Goal: Transaction & Acquisition: Purchase product/service

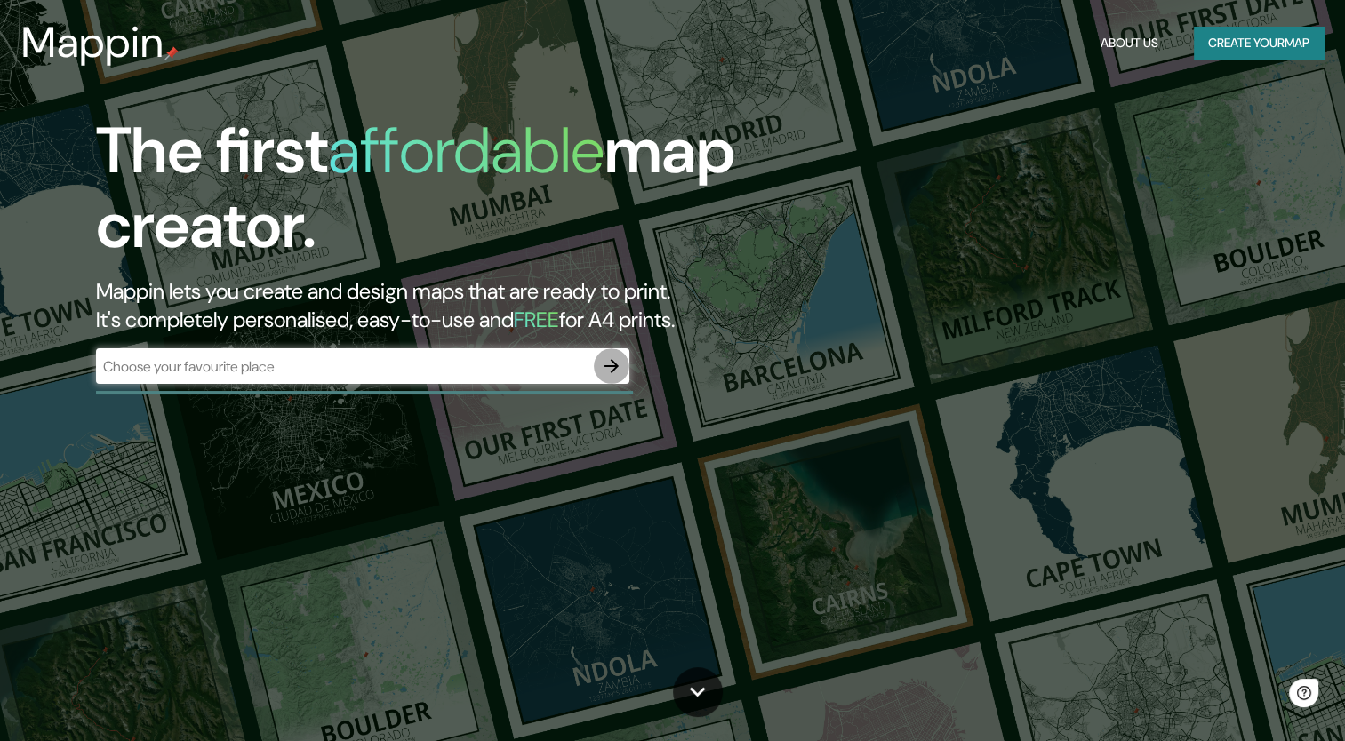
click at [615, 364] on icon "button" at bounding box center [611, 366] width 14 height 14
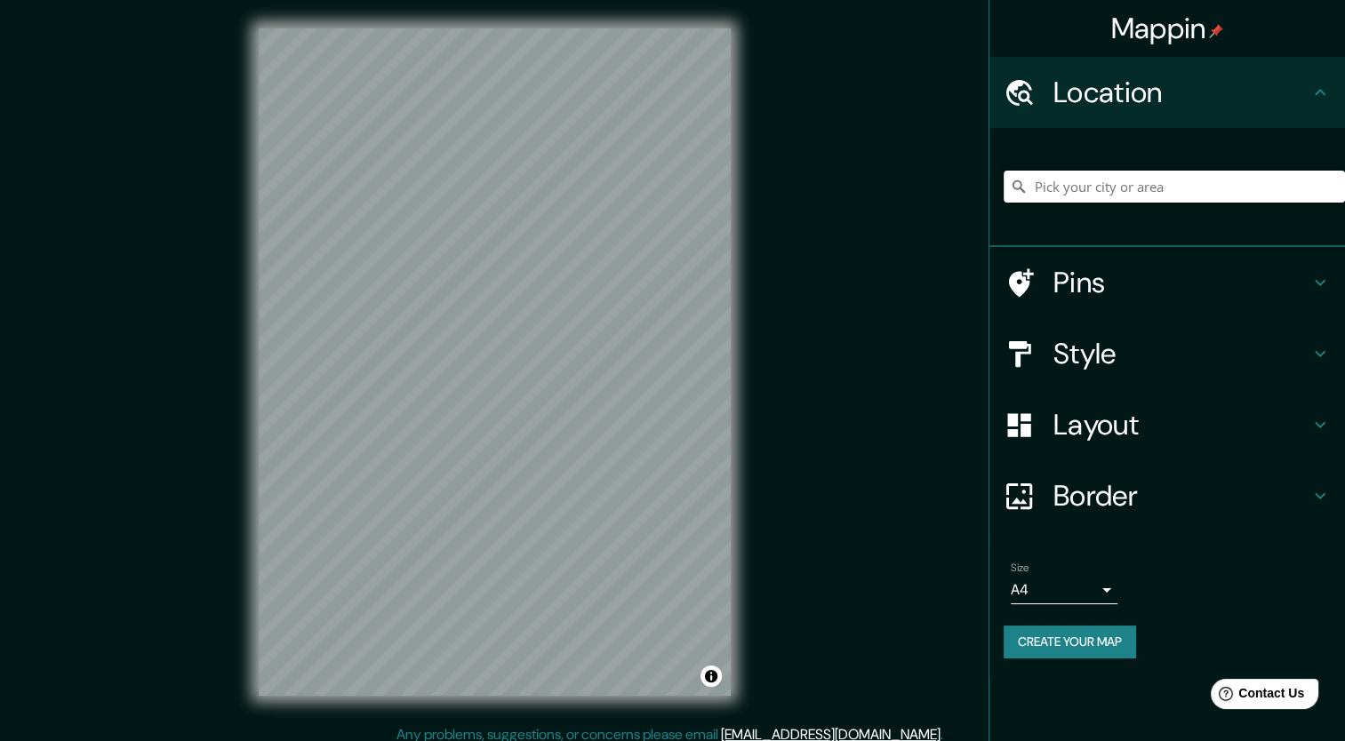
click at [1103, 187] on input "Pick your city or area" at bounding box center [1174, 187] width 341 height 32
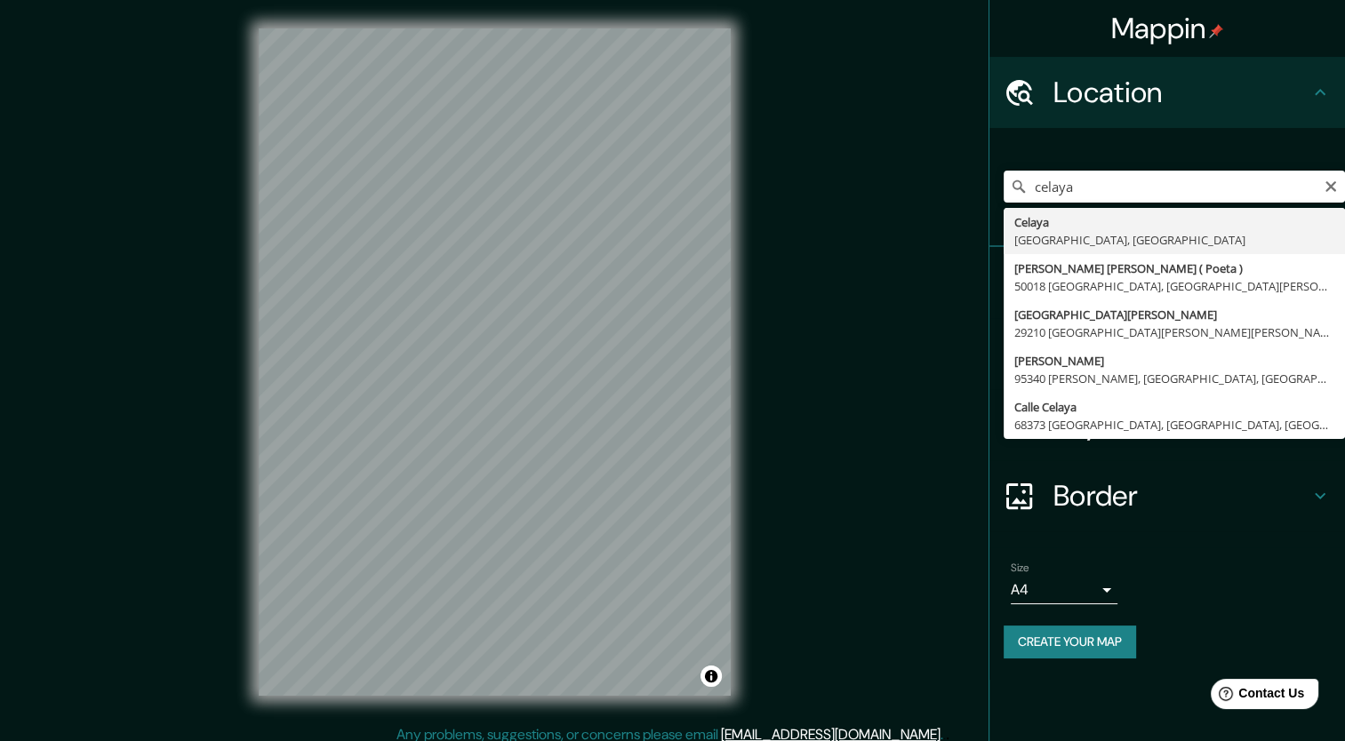
type input "Celaya, Guanajuato, México"
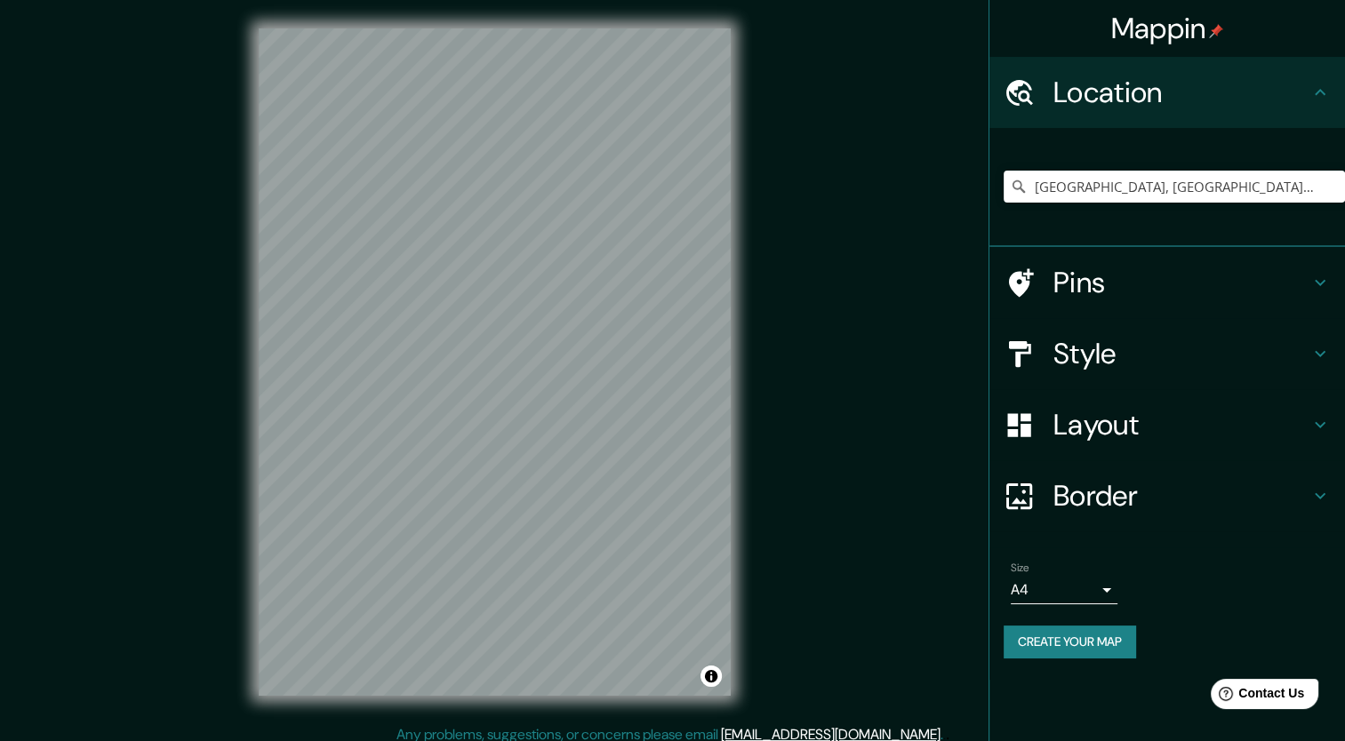
click at [1181, 422] on h4 "Layout" at bounding box center [1181, 425] width 256 height 36
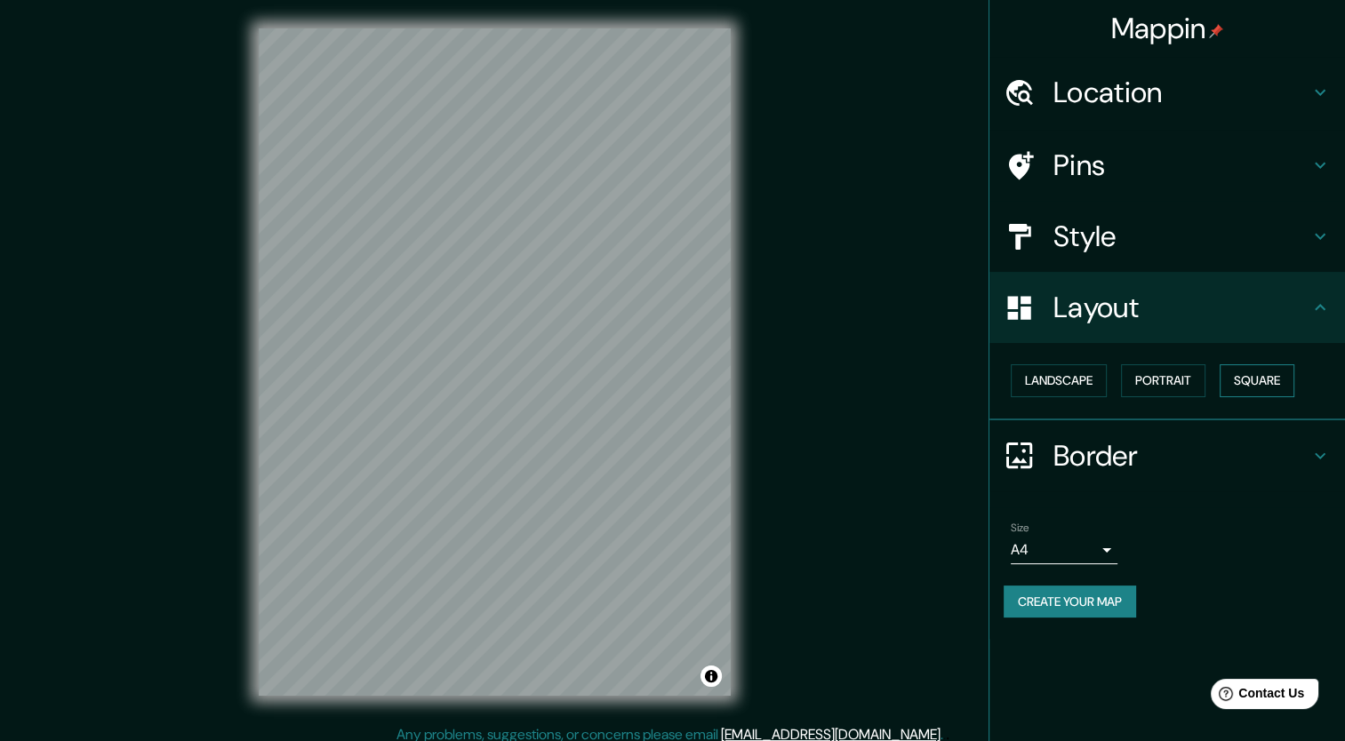
click at [1230, 378] on button "Square" at bounding box center [1257, 380] width 75 height 33
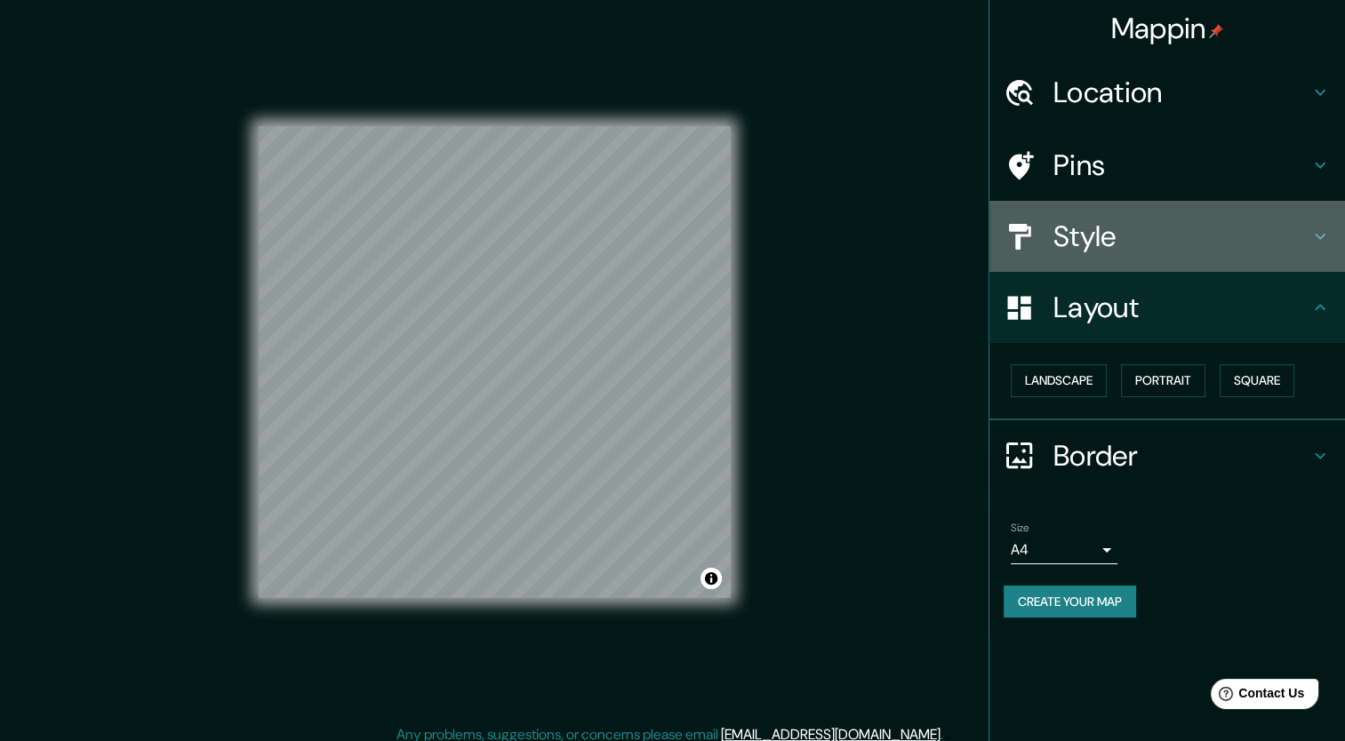
click at [1148, 254] on div "Style" at bounding box center [1167, 236] width 356 height 71
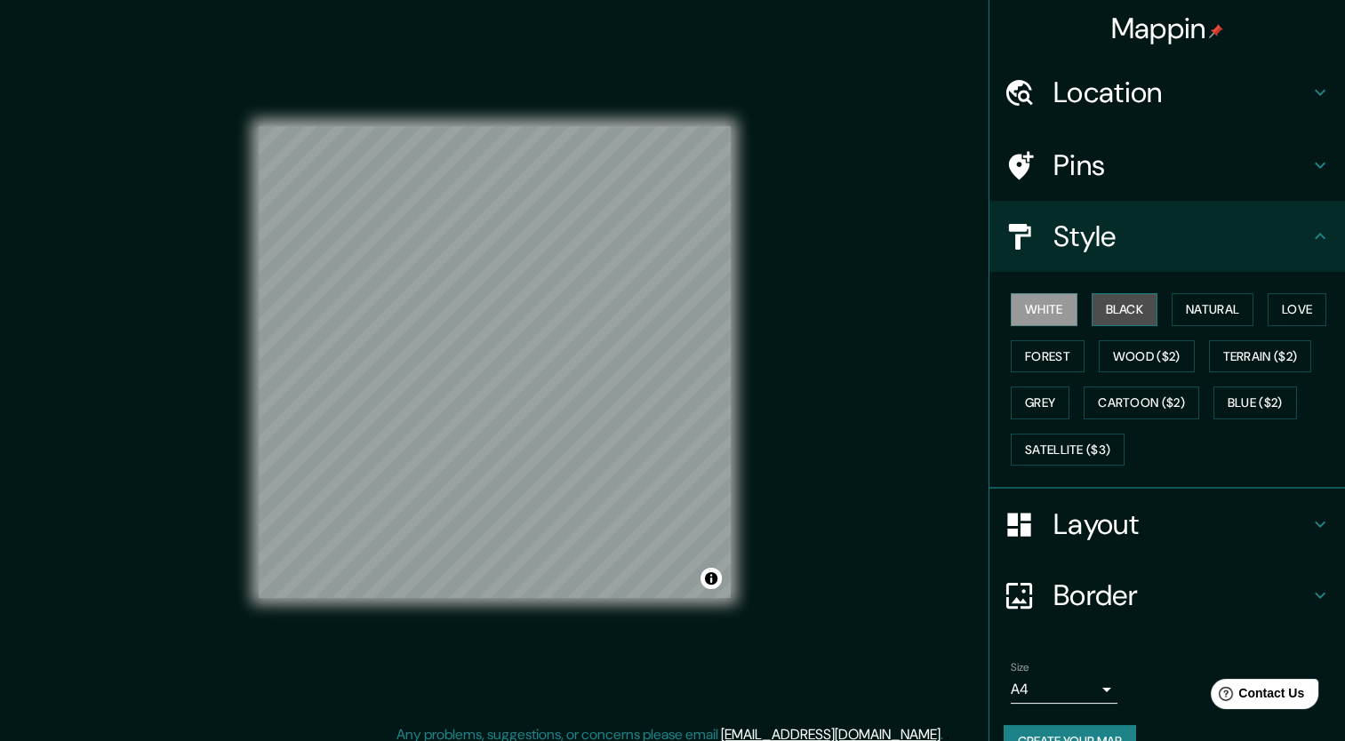
click at [1128, 308] on button "Black" at bounding box center [1125, 309] width 67 height 33
click at [1060, 310] on button "White" at bounding box center [1044, 309] width 67 height 33
click at [1049, 731] on button "Create your map" at bounding box center [1070, 741] width 132 height 33
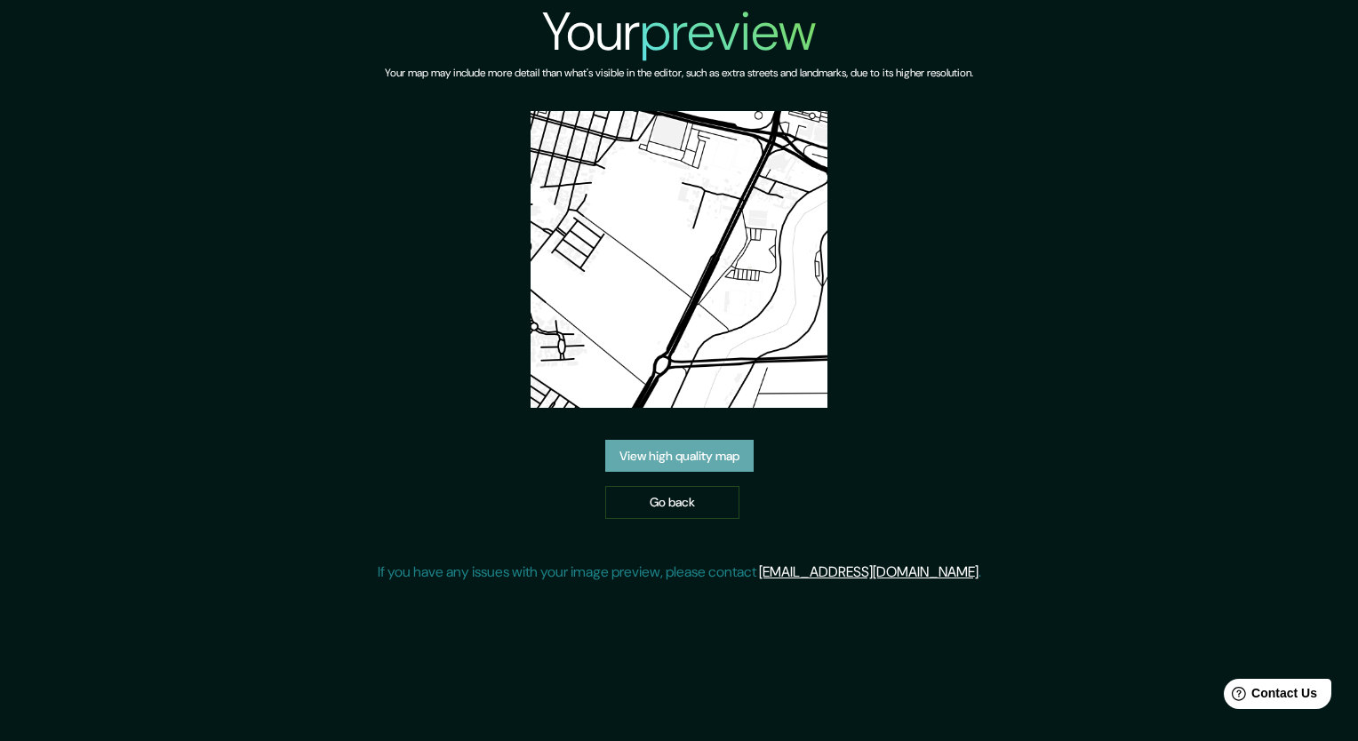
click at [711, 469] on link "View high quality map" at bounding box center [679, 456] width 148 height 33
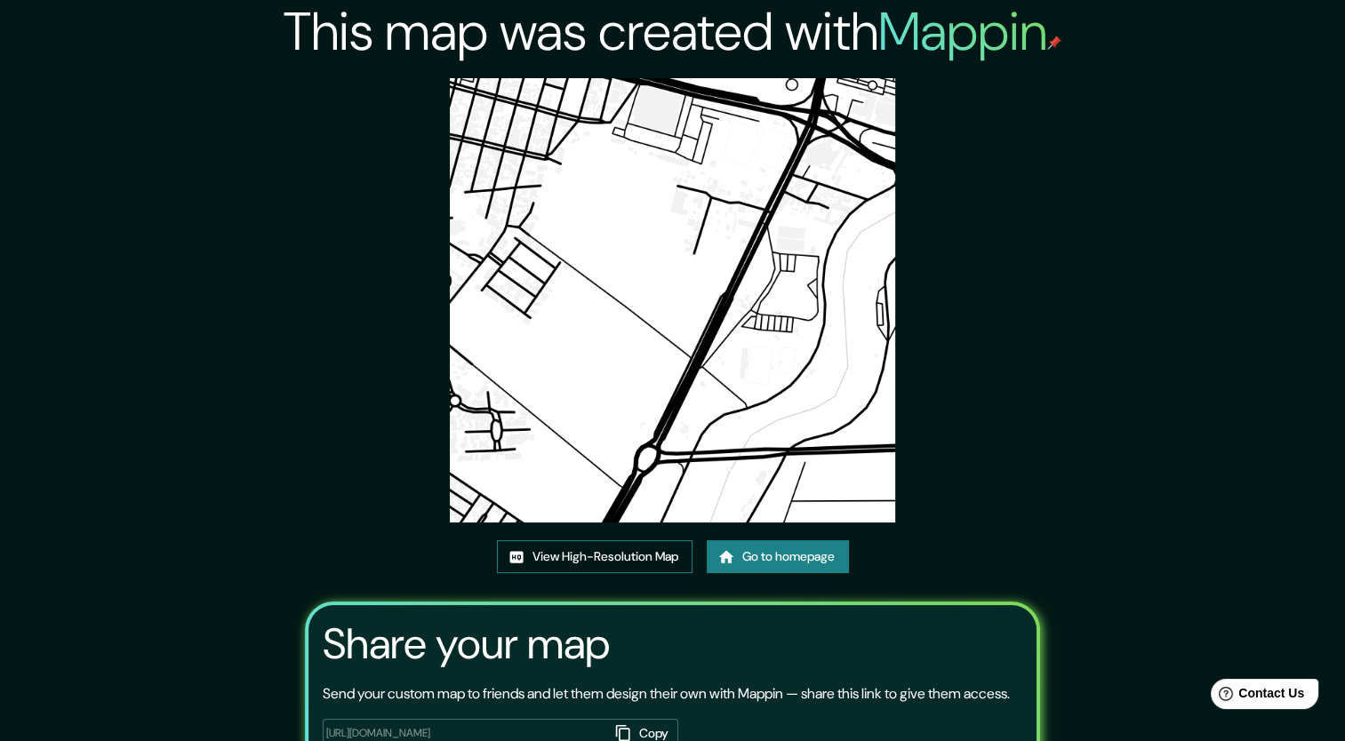
click at [614, 554] on link "View High-Resolution Map" at bounding box center [595, 556] width 196 height 33
